Goal: Navigation & Orientation: Find specific page/section

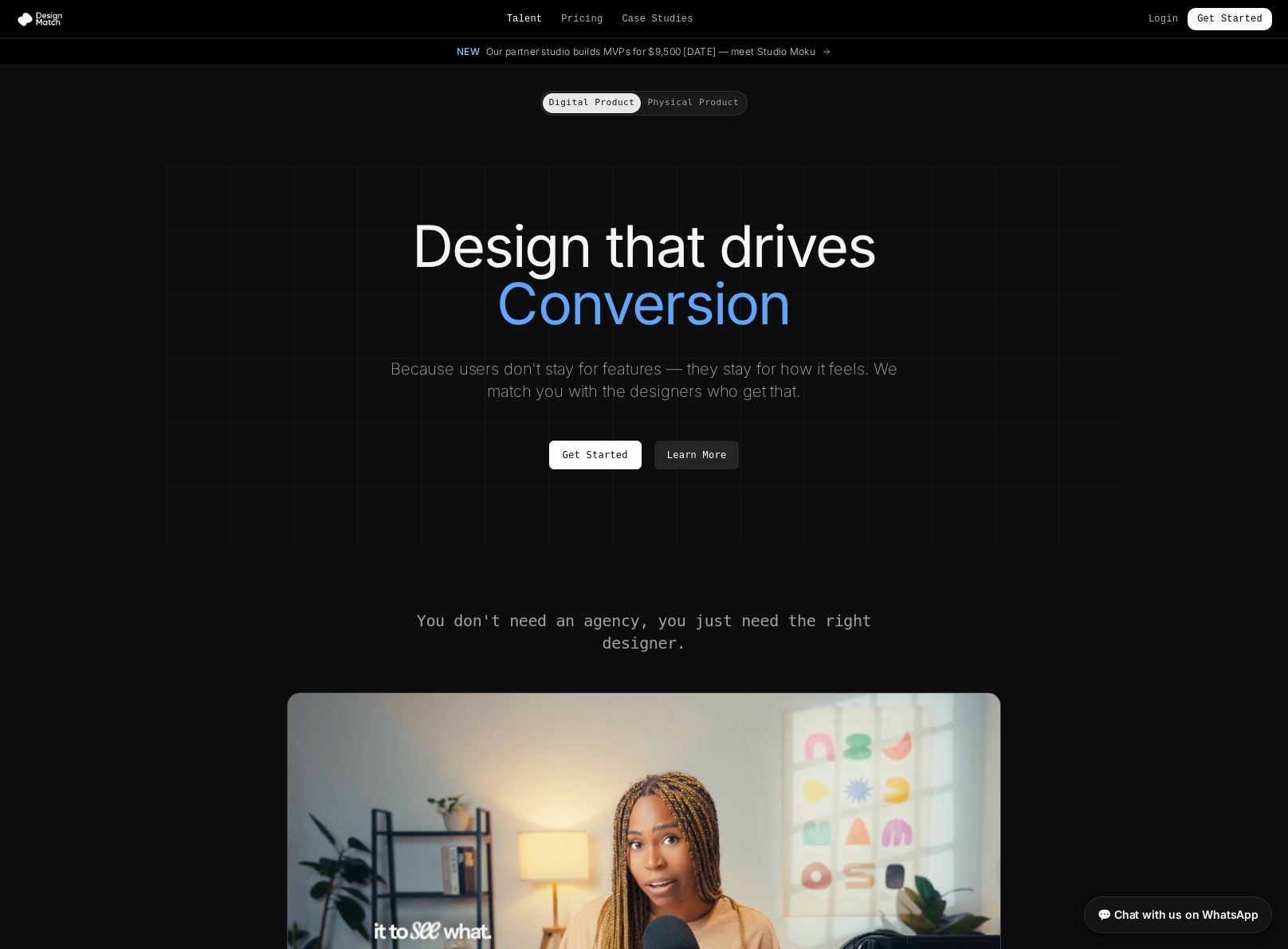
click at [525, 22] on link "Talent" at bounding box center [525, 19] width 36 height 12
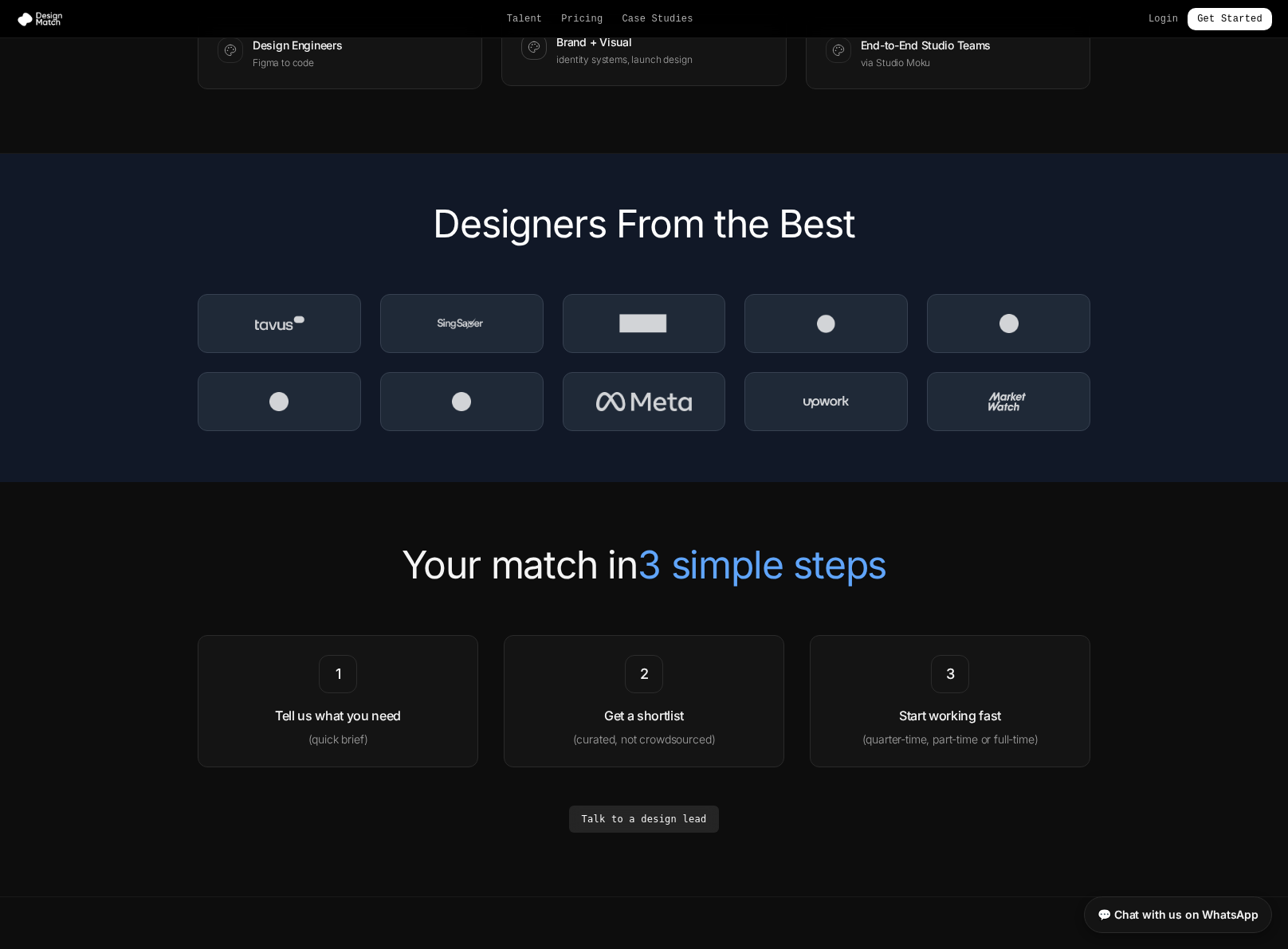
scroll to position [2192, 0]
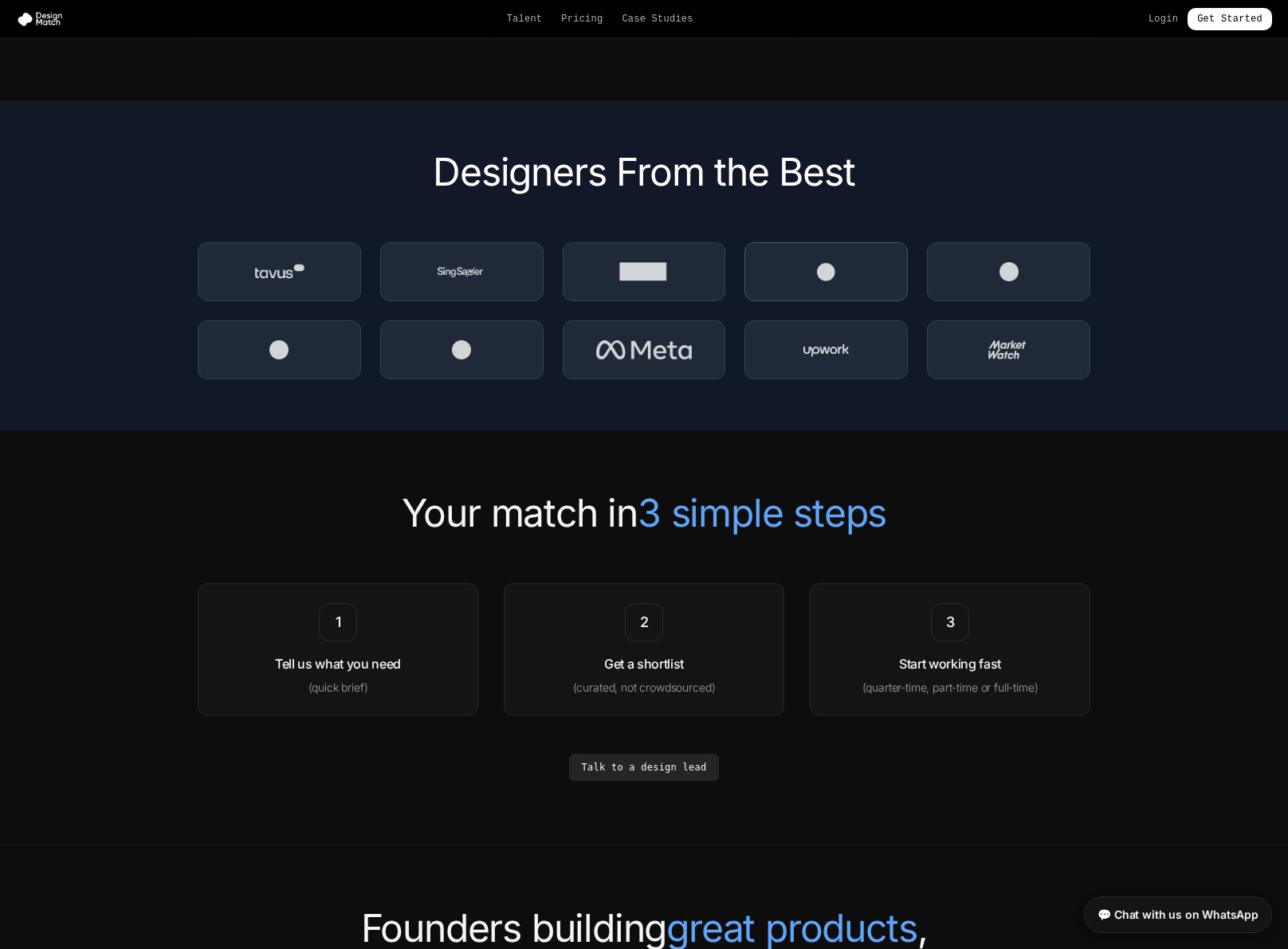
click at [854, 266] on div at bounding box center [826, 271] width 163 height 59
click at [954, 271] on div at bounding box center [1008, 271] width 163 height 59
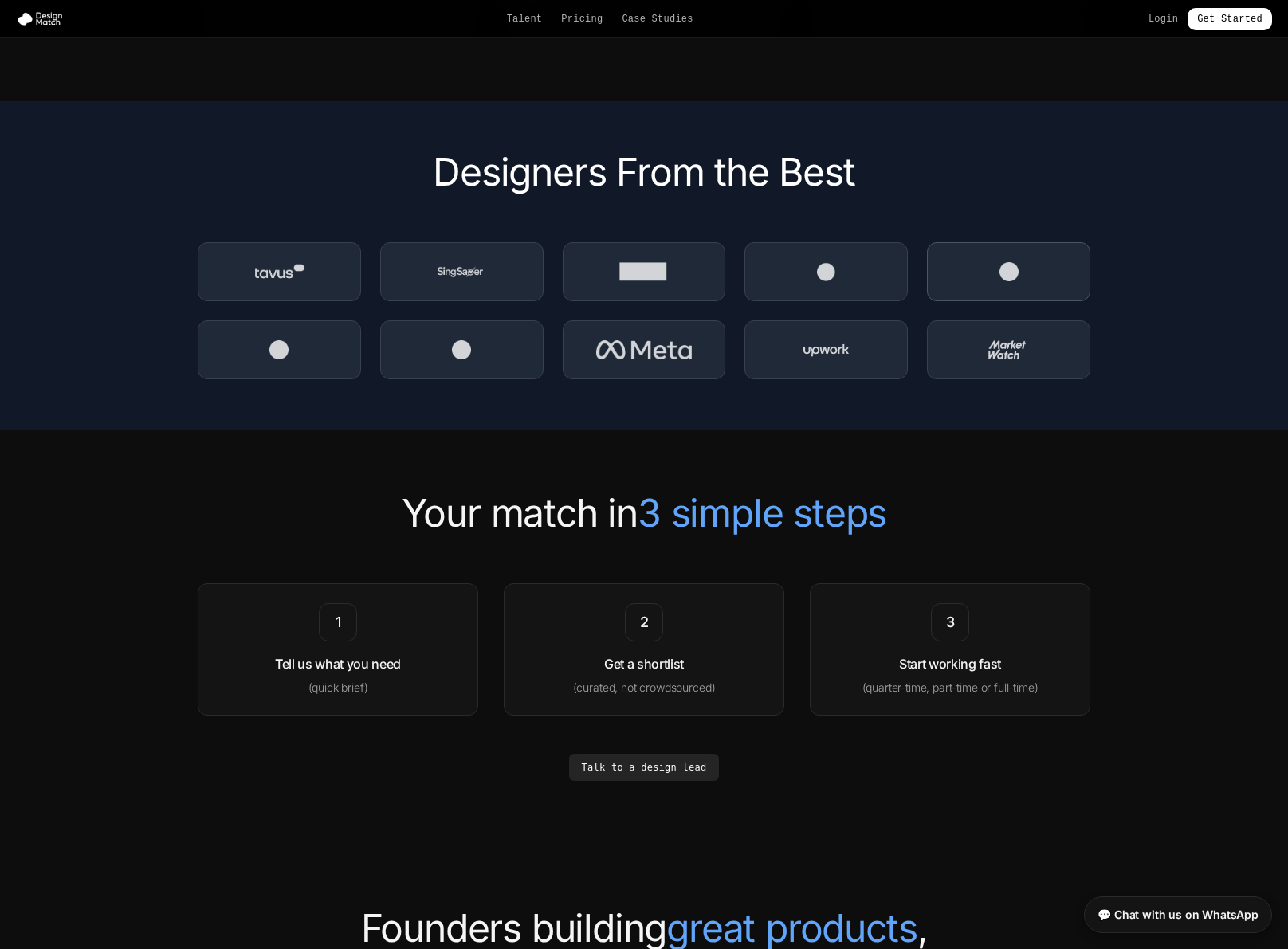
click at [954, 271] on div at bounding box center [1008, 271] width 163 height 59
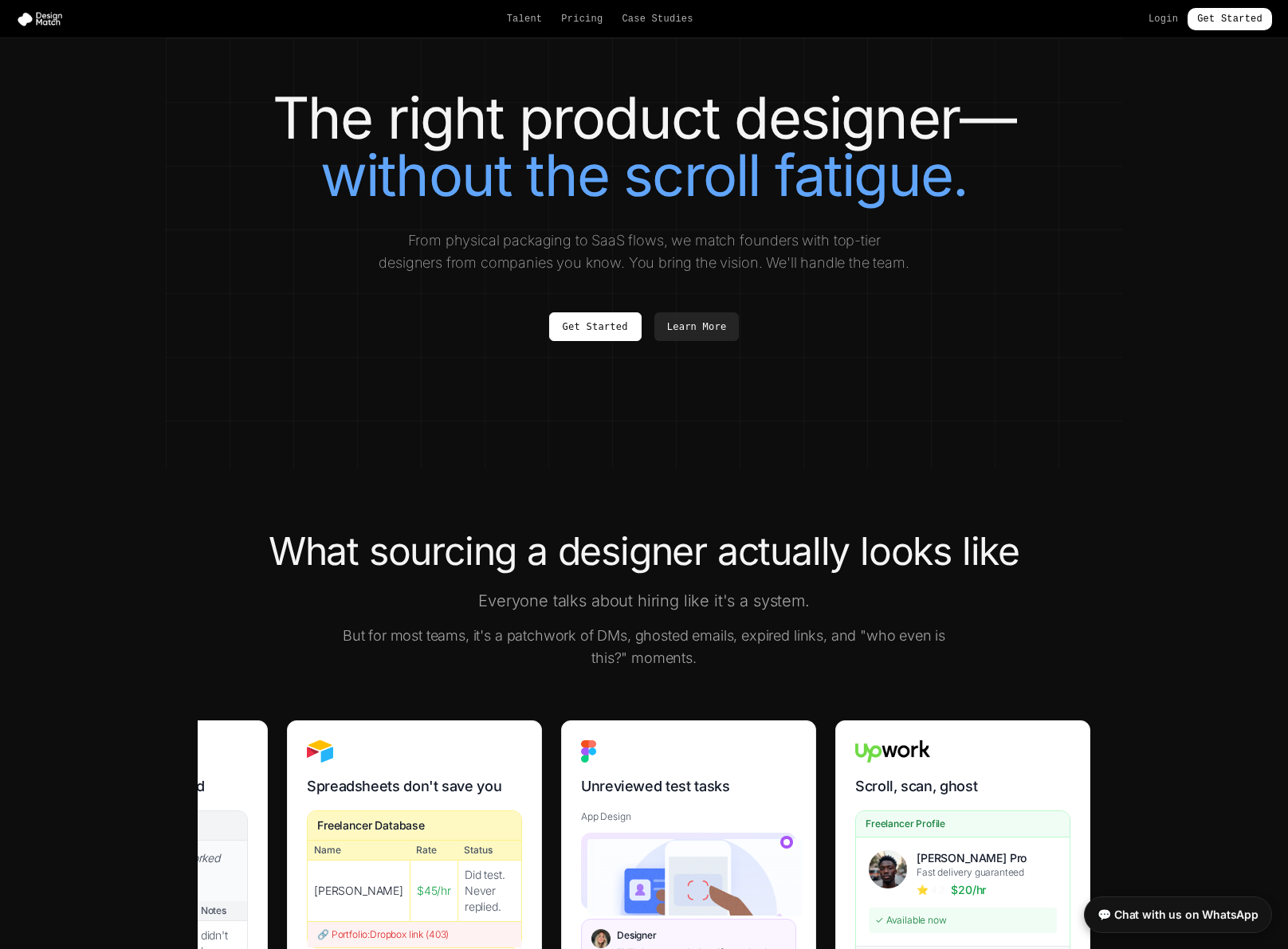
scroll to position [0, 0]
click at [645, 21] on link "Case Studies" at bounding box center [656, 19] width 71 height 12
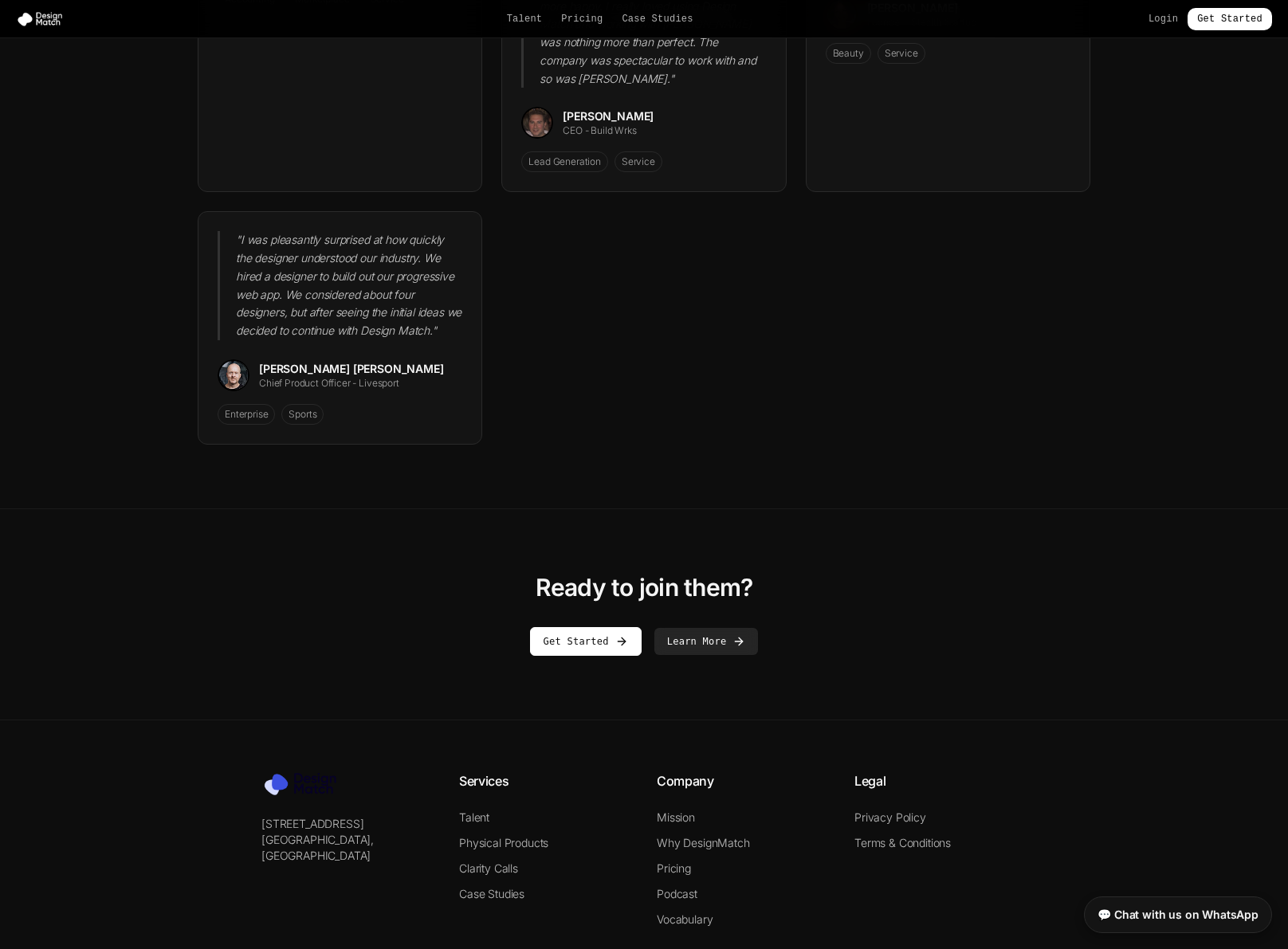
scroll to position [2235, 0]
click at [710, 629] on button "Learn More" at bounding box center [706, 642] width 104 height 27
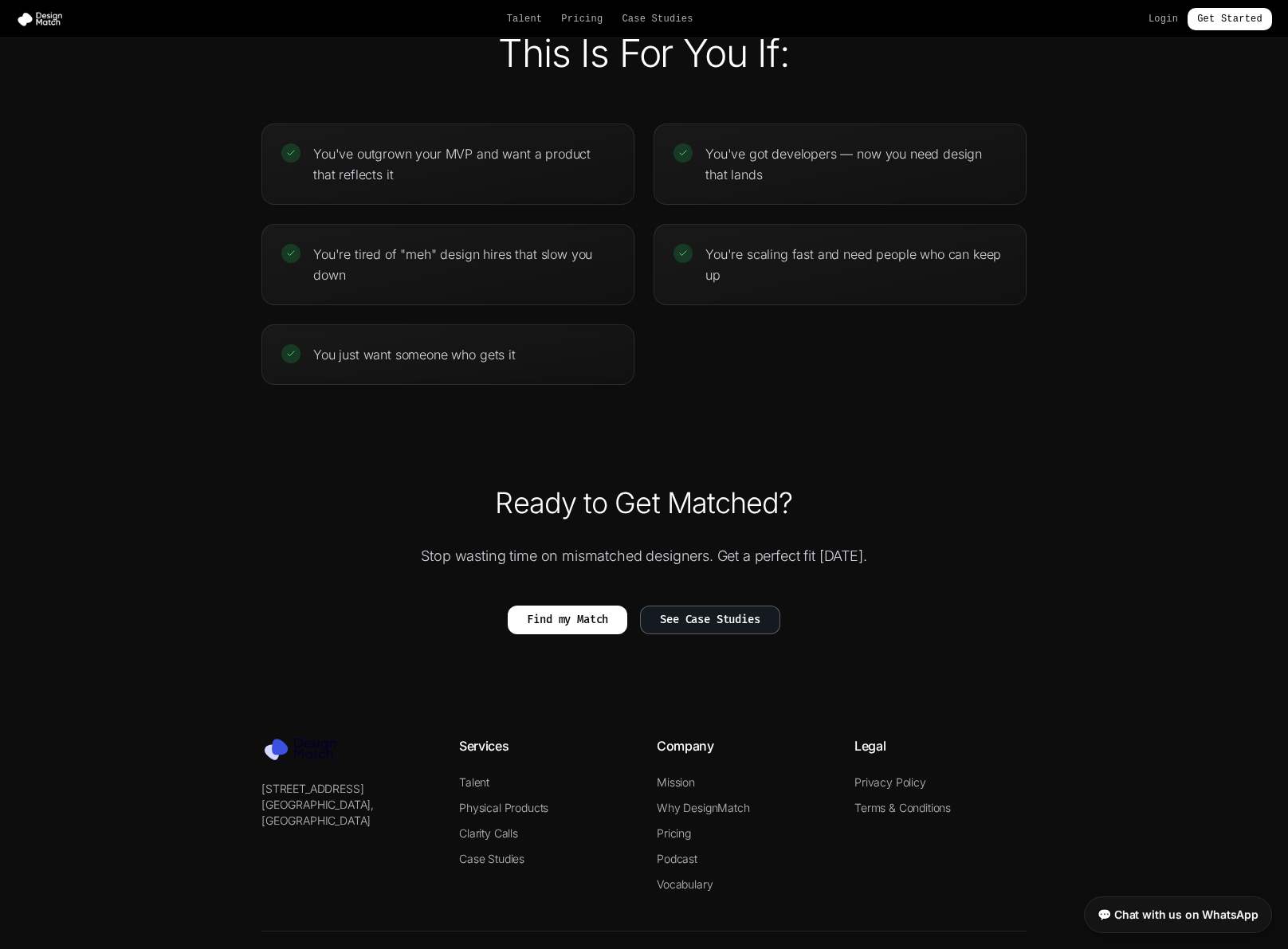
scroll to position [3331, 0]
